Goal: Information Seeking & Learning: Learn about a topic

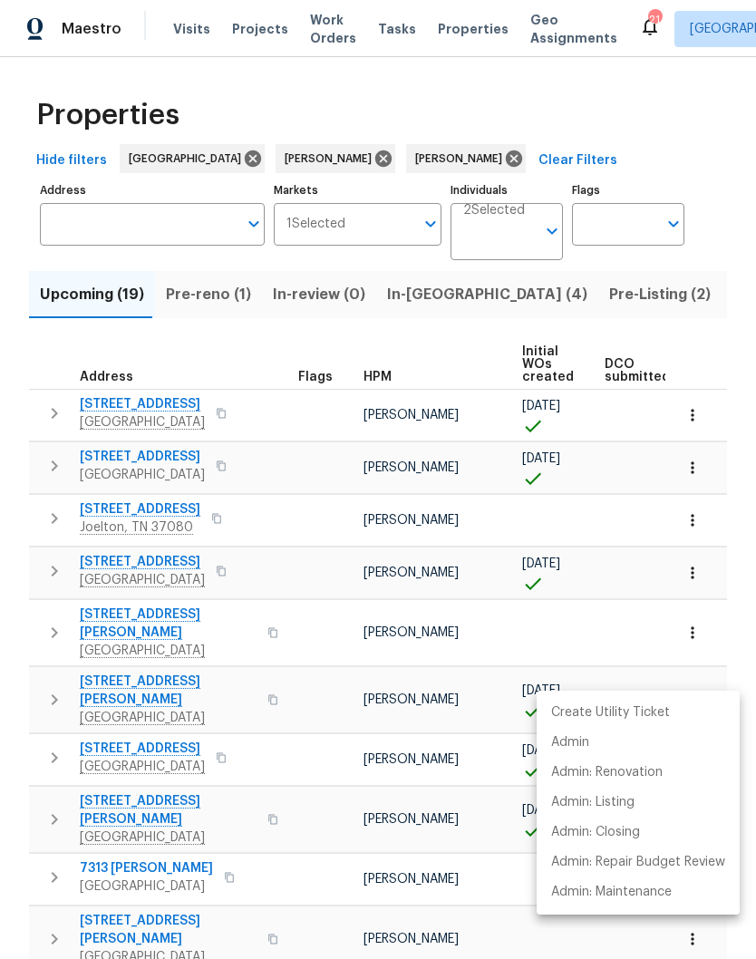
scroll to position [429, 0]
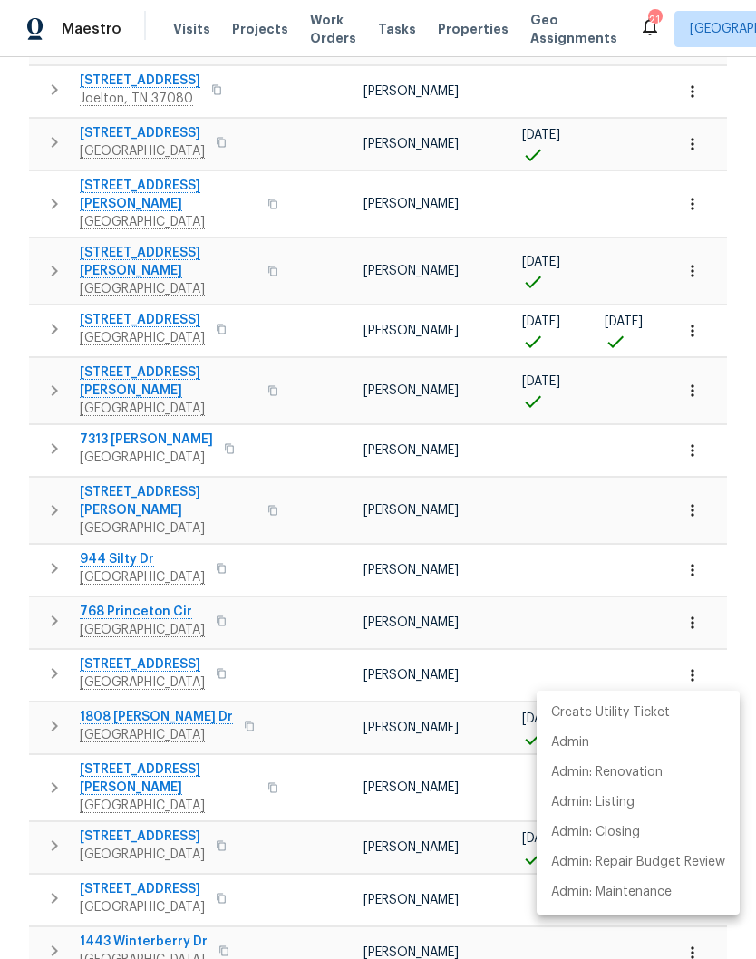
click at [300, 423] on div at bounding box center [378, 479] width 756 height 959
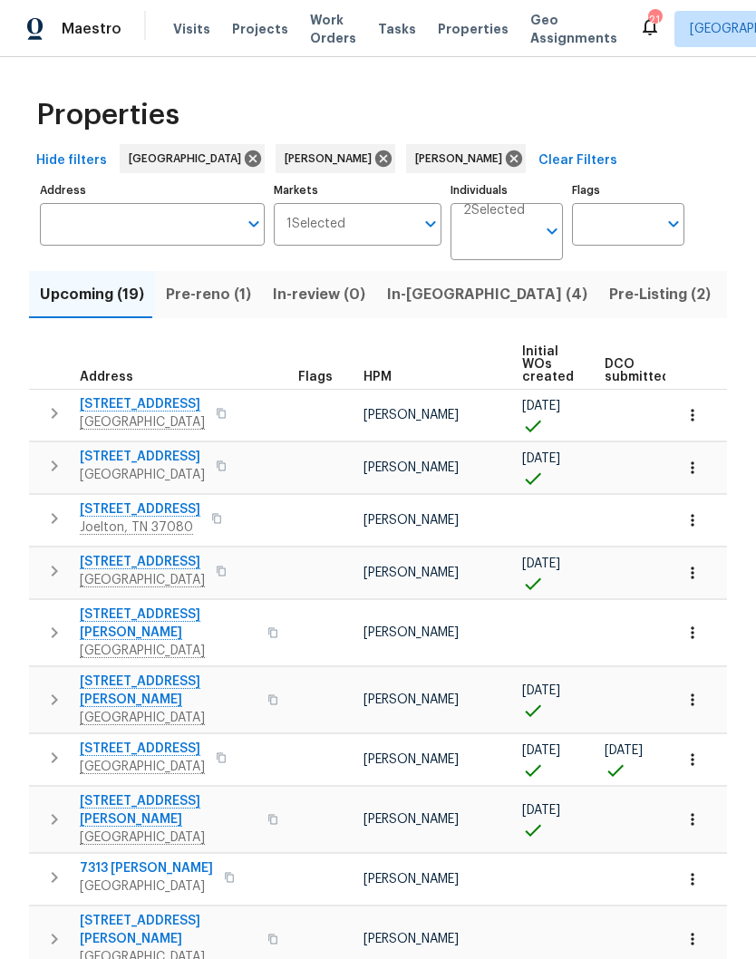
scroll to position [0, 0]
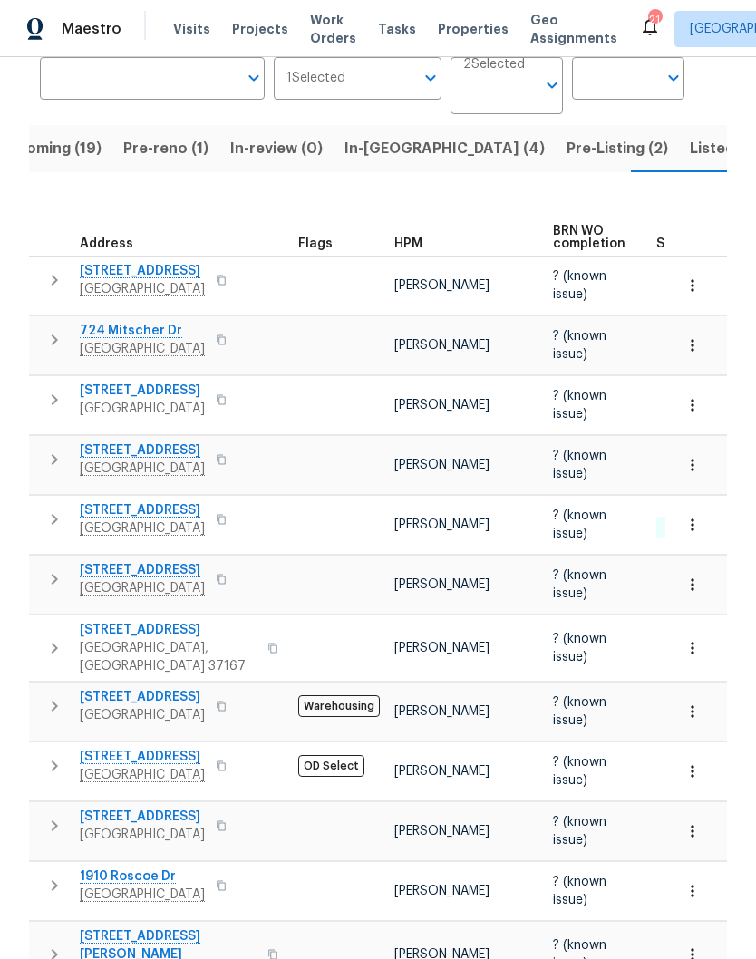
scroll to position [153, 0]
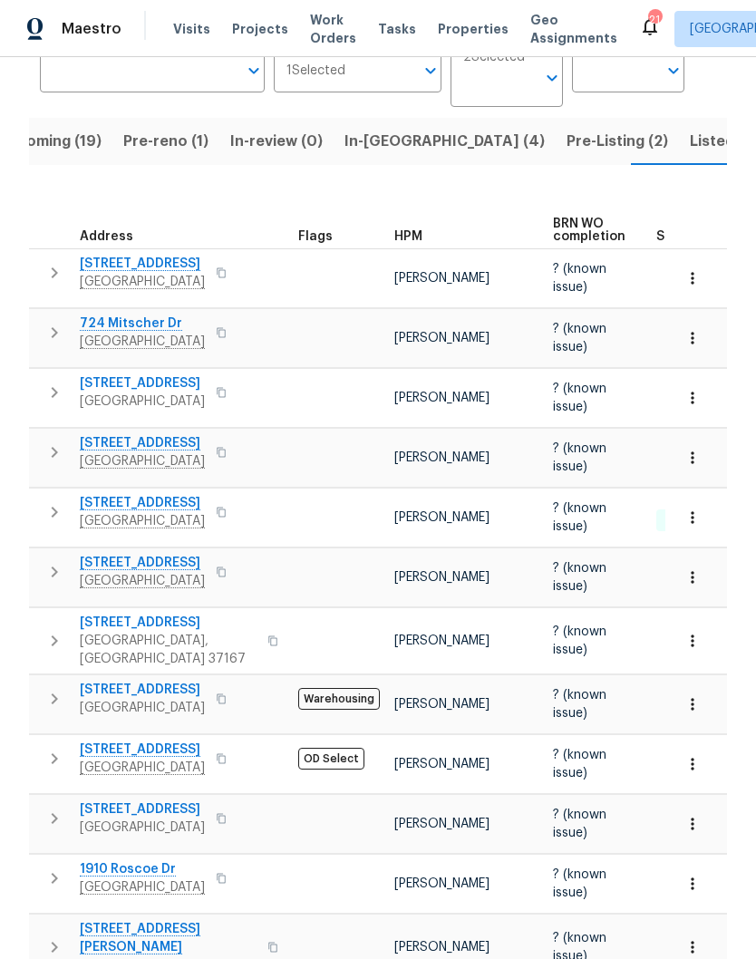
click at [154, 577] on span "[GEOGRAPHIC_DATA]" at bounding box center [142, 581] width 125 height 18
click at [695, 583] on icon "button" at bounding box center [692, 577] width 18 height 18
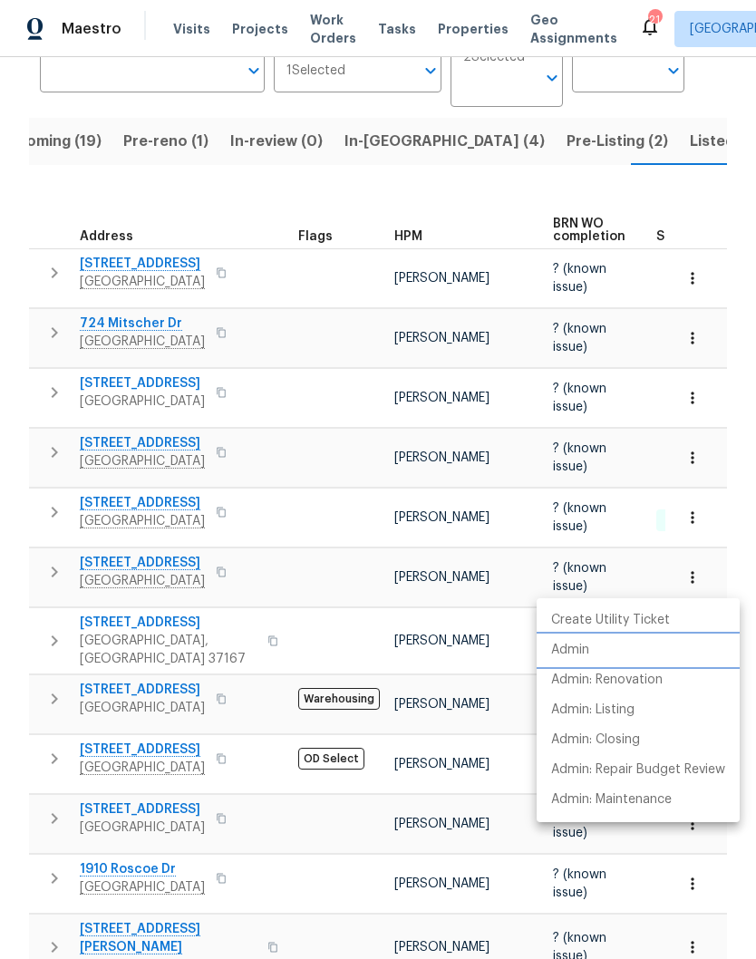
click at [584, 656] on p "Admin" at bounding box center [570, 650] width 38 height 19
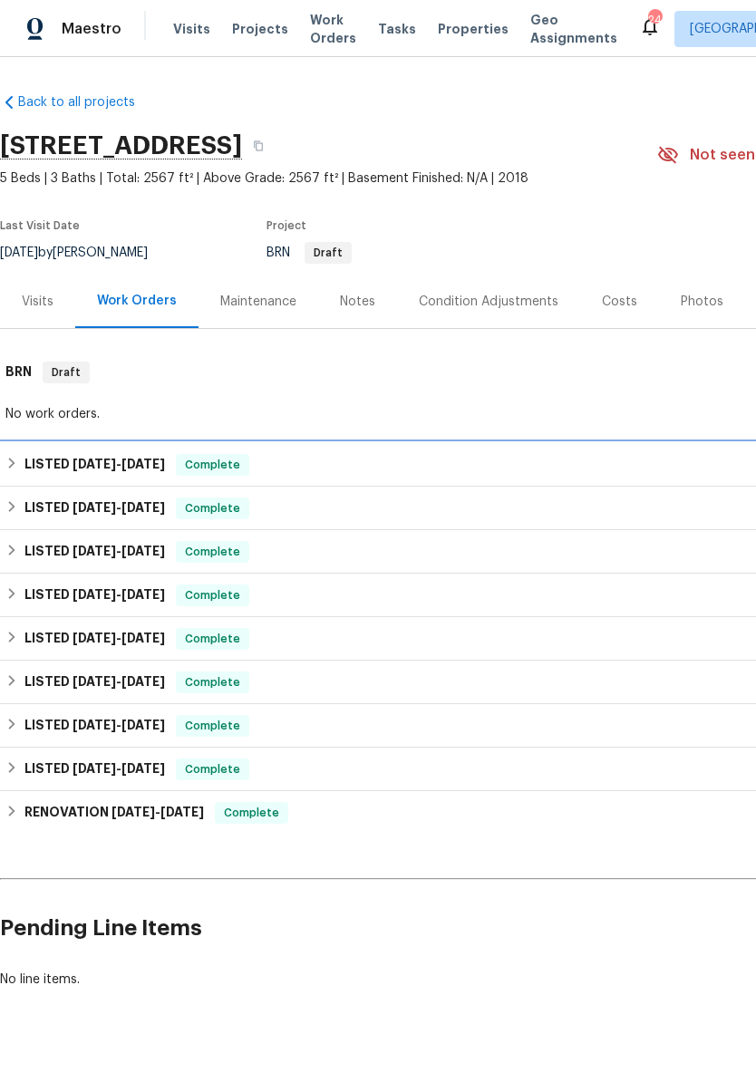
click at [105, 465] on span "[DATE]" at bounding box center [95, 464] width 44 height 13
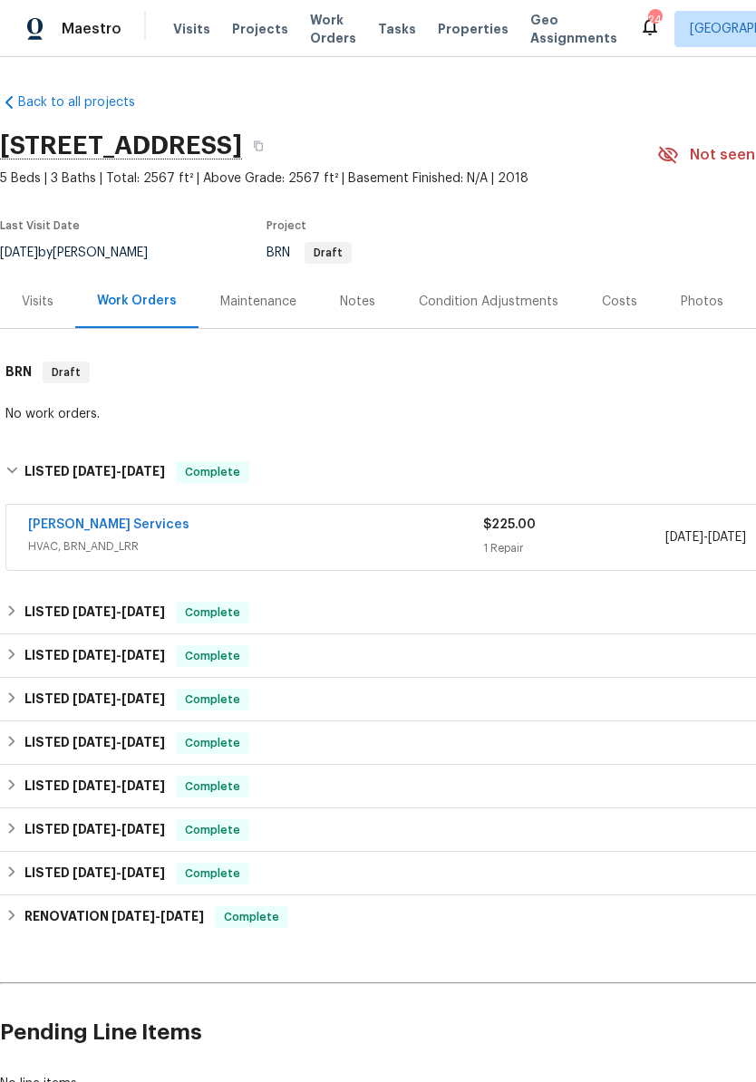
click at [123, 527] on link "[PERSON_NAME] Services" at bounding box center [108, 524] width 161 height 13
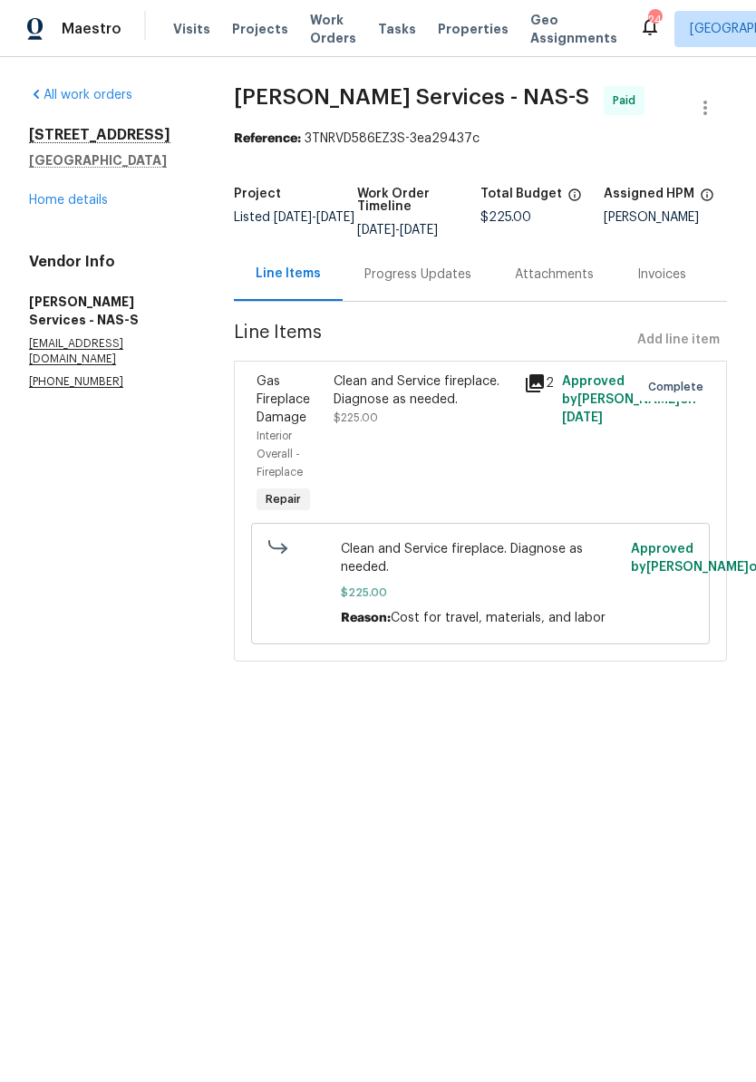
click at [426, 392] on div "Clean and Service fireplace. Diagnose as needed." at bounding box center [424, 391] width 180 height 36
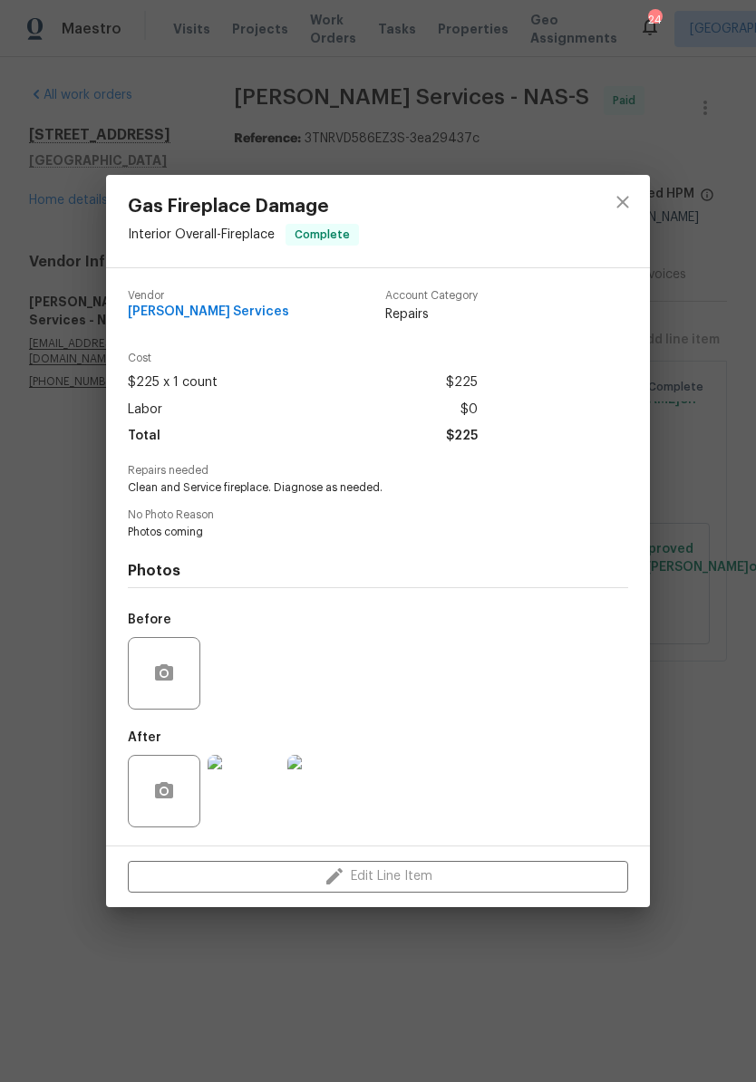
click at [344, 798] on img at bounding box center [323, 791] width 73 height 73
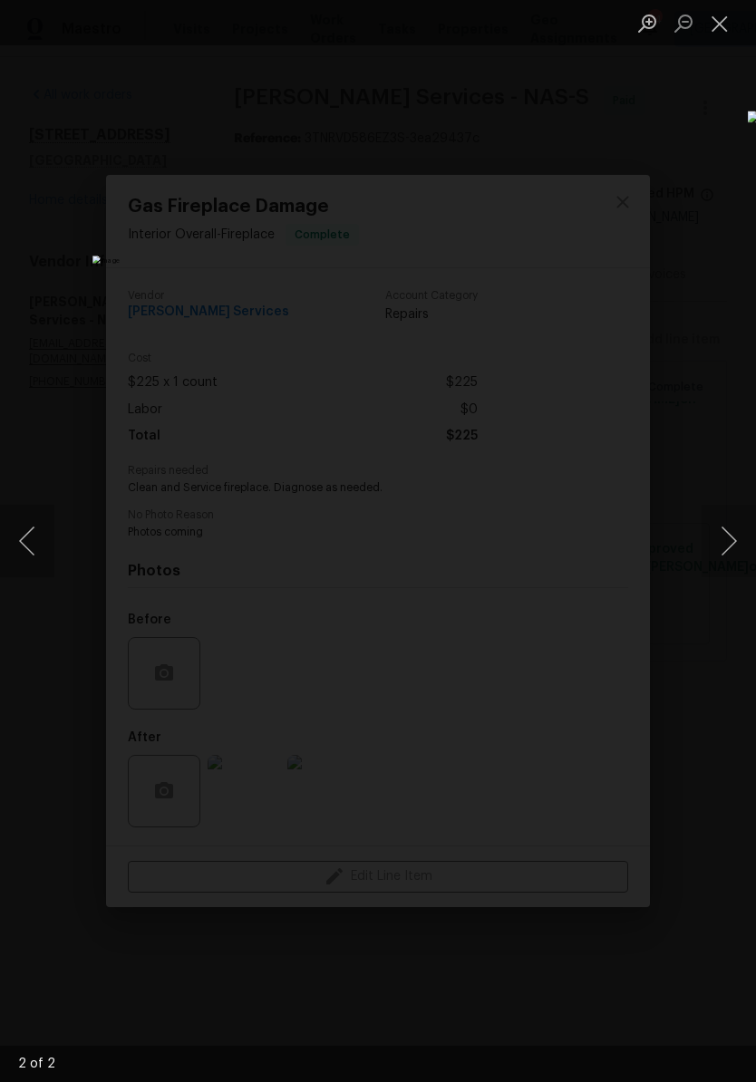
click at [491, 256] on img "Lightbox" at bounding box center [291, 541] width 399 height 571
click at [727, 23] on button "Close lightbox" at bounding box center [720, 23] width 36 height 32
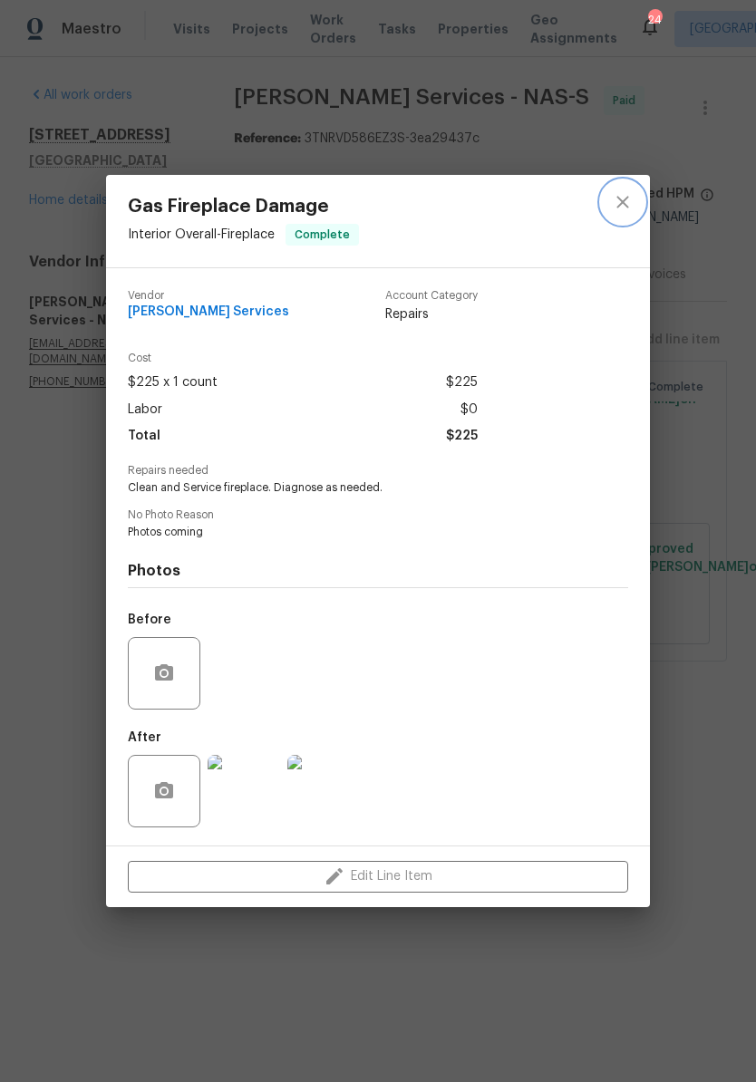
click at [632, 208] on icon "close" at bounding box center [623, 202] width 22 height 22
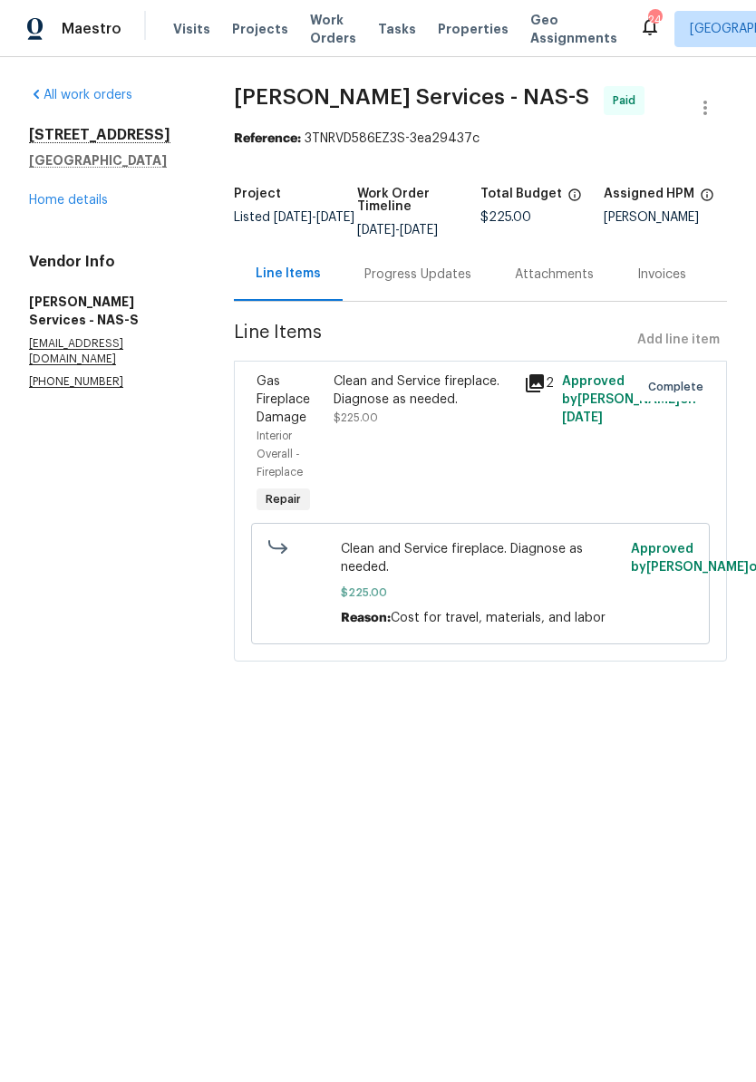
click at [443, 284] on div "Progress Updates" at bounding box center [417, 275] width 107 height 18
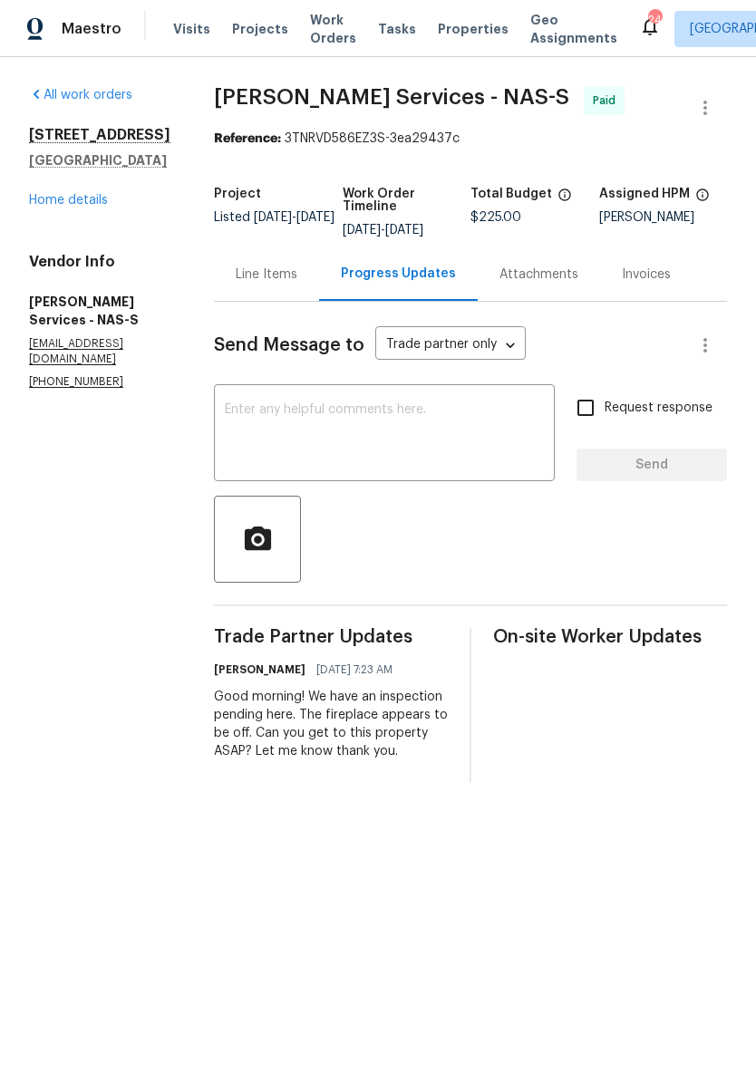
click at [270, 280] on div "Line Items" at bounding box center [267, 275] width 62 height 18
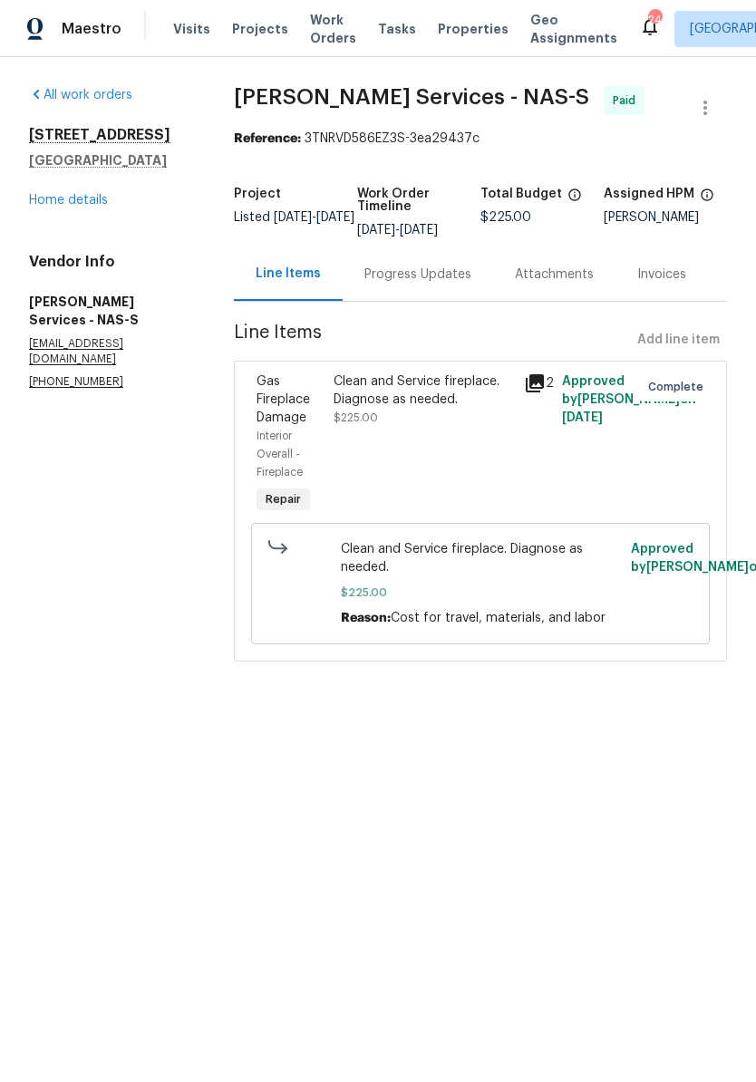
click at [407, 409] on div "Clean and Service fireplace. Diagnose as needed." at bounding box center [424, 391] width 180 height 36
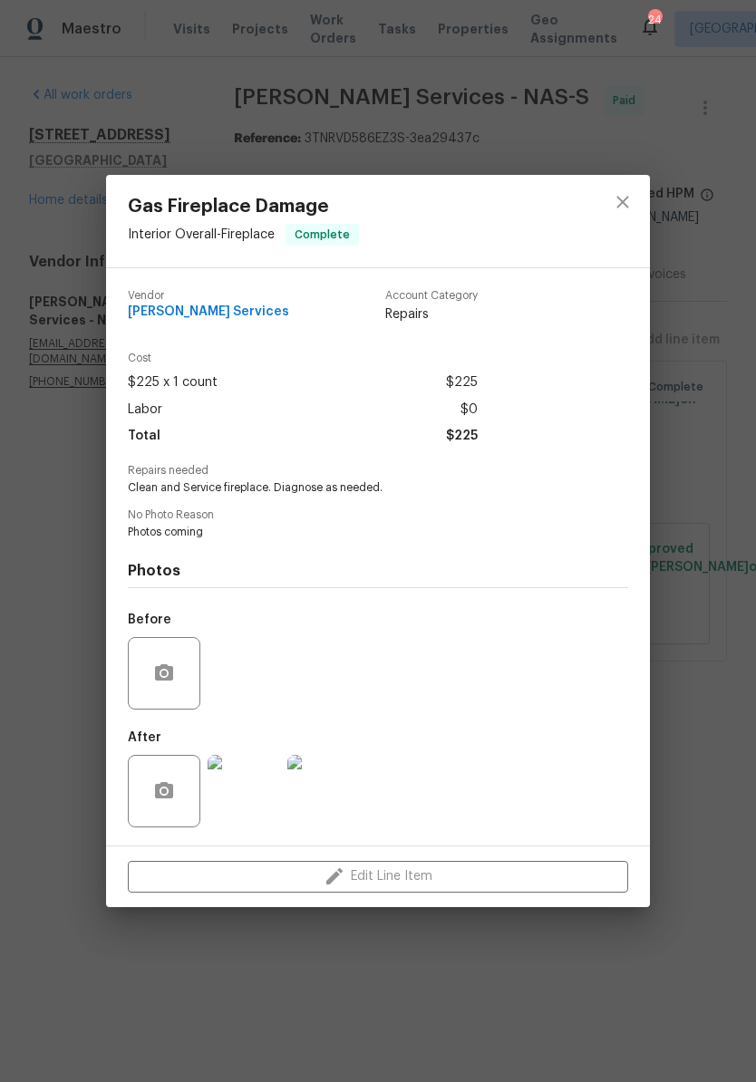
click at [265, 802] on img at bounding box center [244, 791] width 73 height 73
